Goal: Check status: Check status

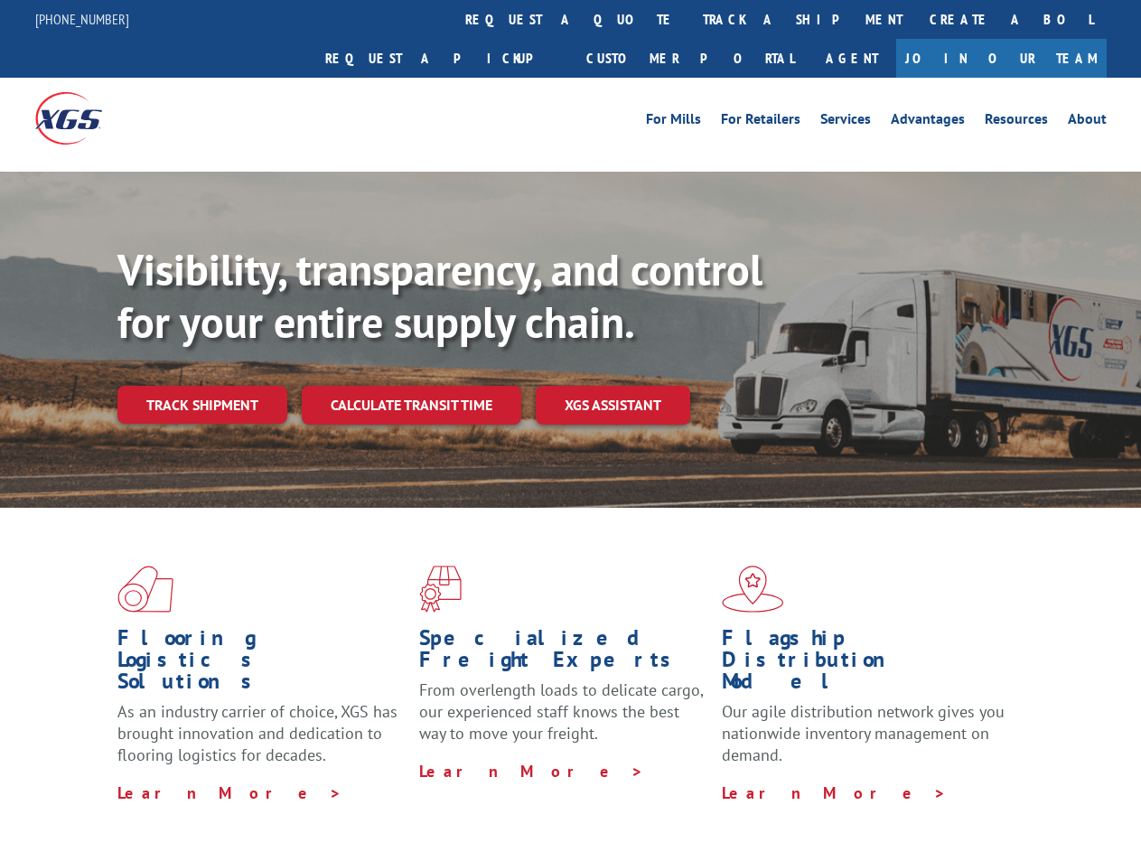
click at [570, 425] on div "Visibility, transparency, and control for your entire supply chain. Track shipm…" at bounding box center [628, 370] width 1023 height 252
click at [689, 19] on link "track a shipment" at bounding box center [802, 19] width 227 height 39
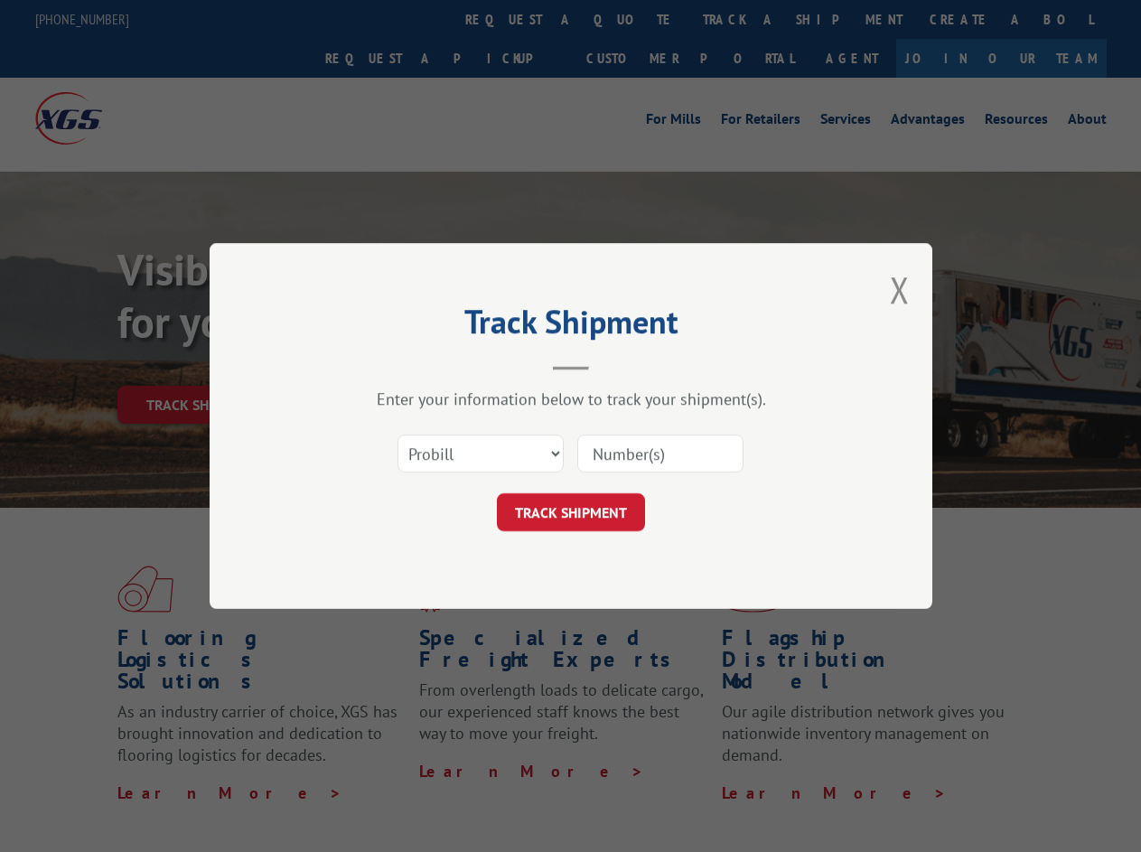
click at [630, 19] on div "Track Shipment Enter your information below to track your shipment(s). Select c…" at bounding box center [570, 426] width 1141 height 852
click at [743, 19] on div "Track Shipment Enter your information below to track your shipment(s). Select c…" at bounding box center [570, 426] width 1141 height 852
click at [201, 365] on div "Track Shipment Enter your information below to track your shipment(s). Select c…" at bounding box center [570, 426] width 1141 height 852
click at [410, 365] on header "Track Shipment" at bounding box center [571, 339] width 542 height 61
click at [613, 365] on header "Track Shipment" at bounding box center [571, 339] width 542 height 61
